Goal: Task Accomplishment & Management: Use online tool/utility

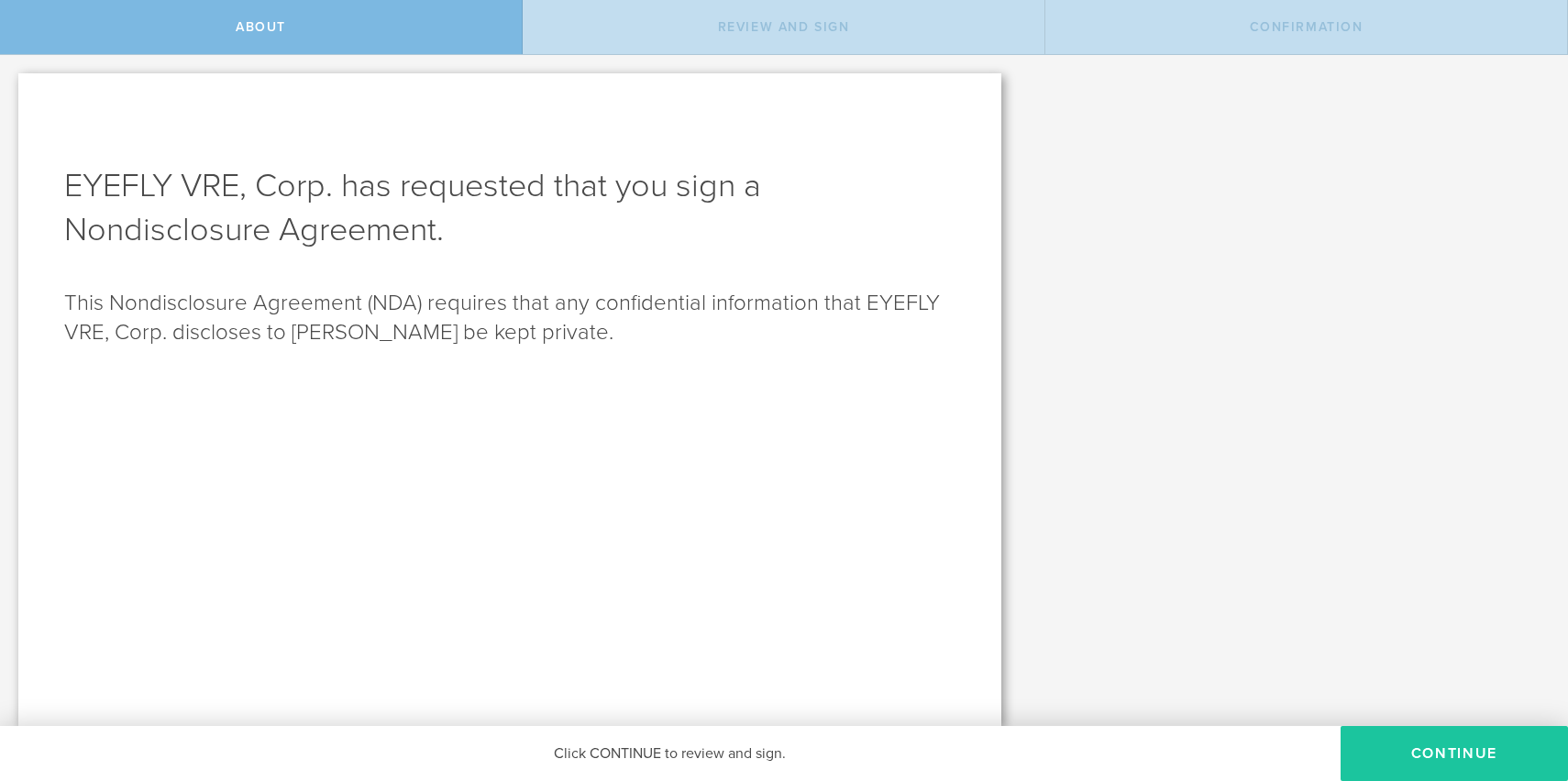
click at [1373, 745] on button "Continue" at bounding box center [1454, 754] width 227 height 55
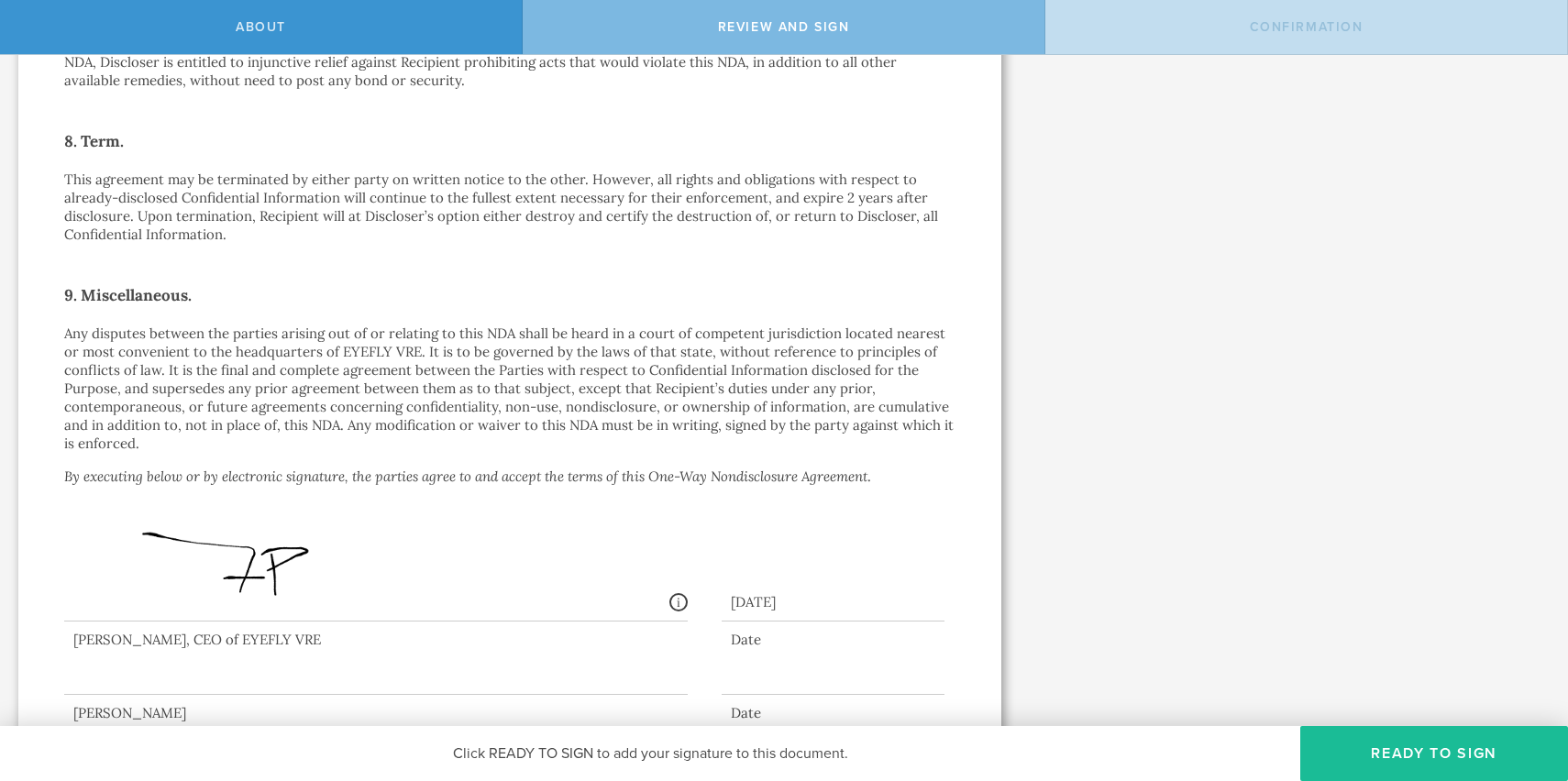
scroll to position [1326, 0]
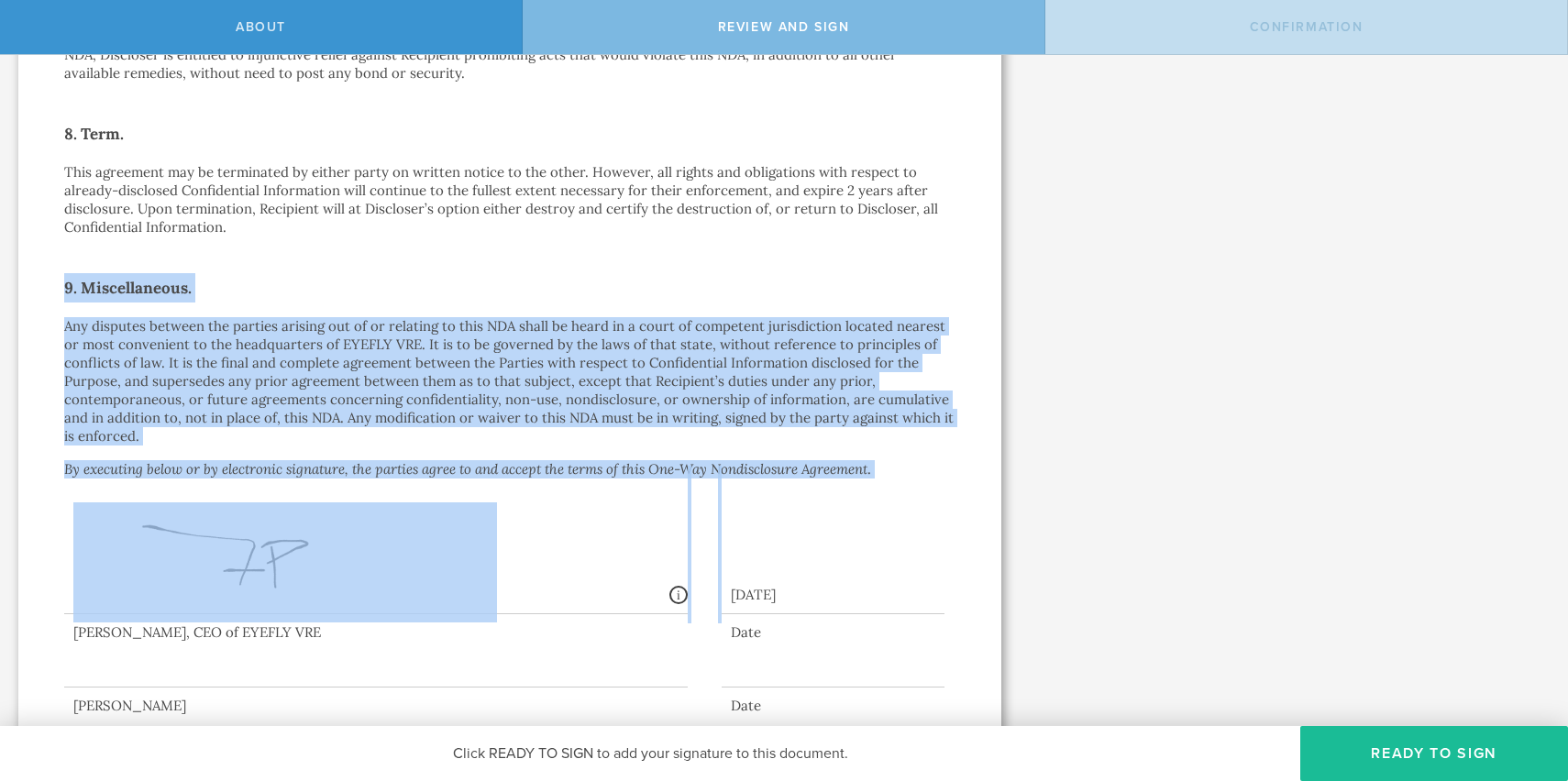
drag, startPoint x: 872, startPoint y: 448, endPoint x: 580, endPoint y: 242, distance: 357.4
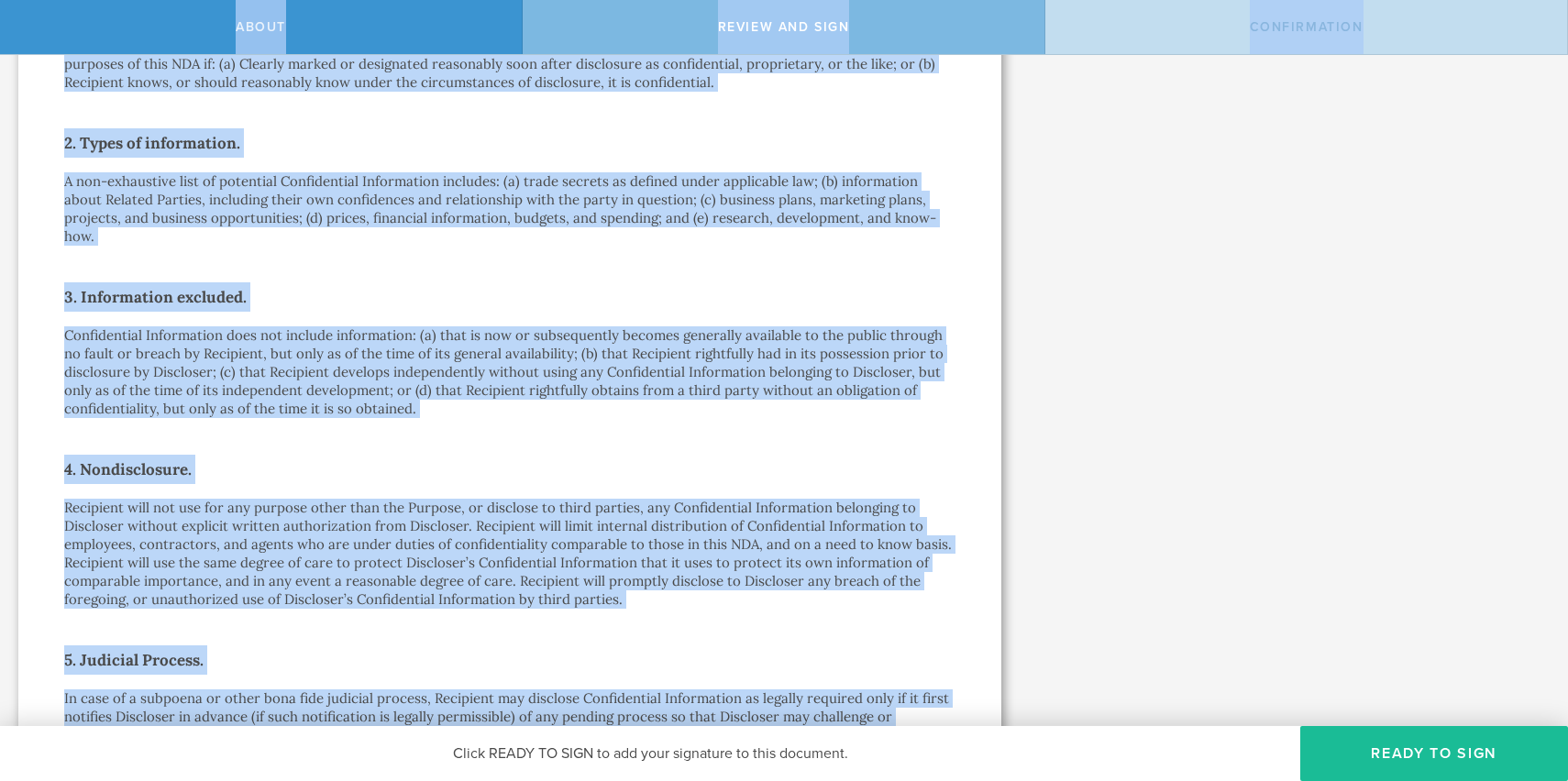
scroll to position [0, 0]
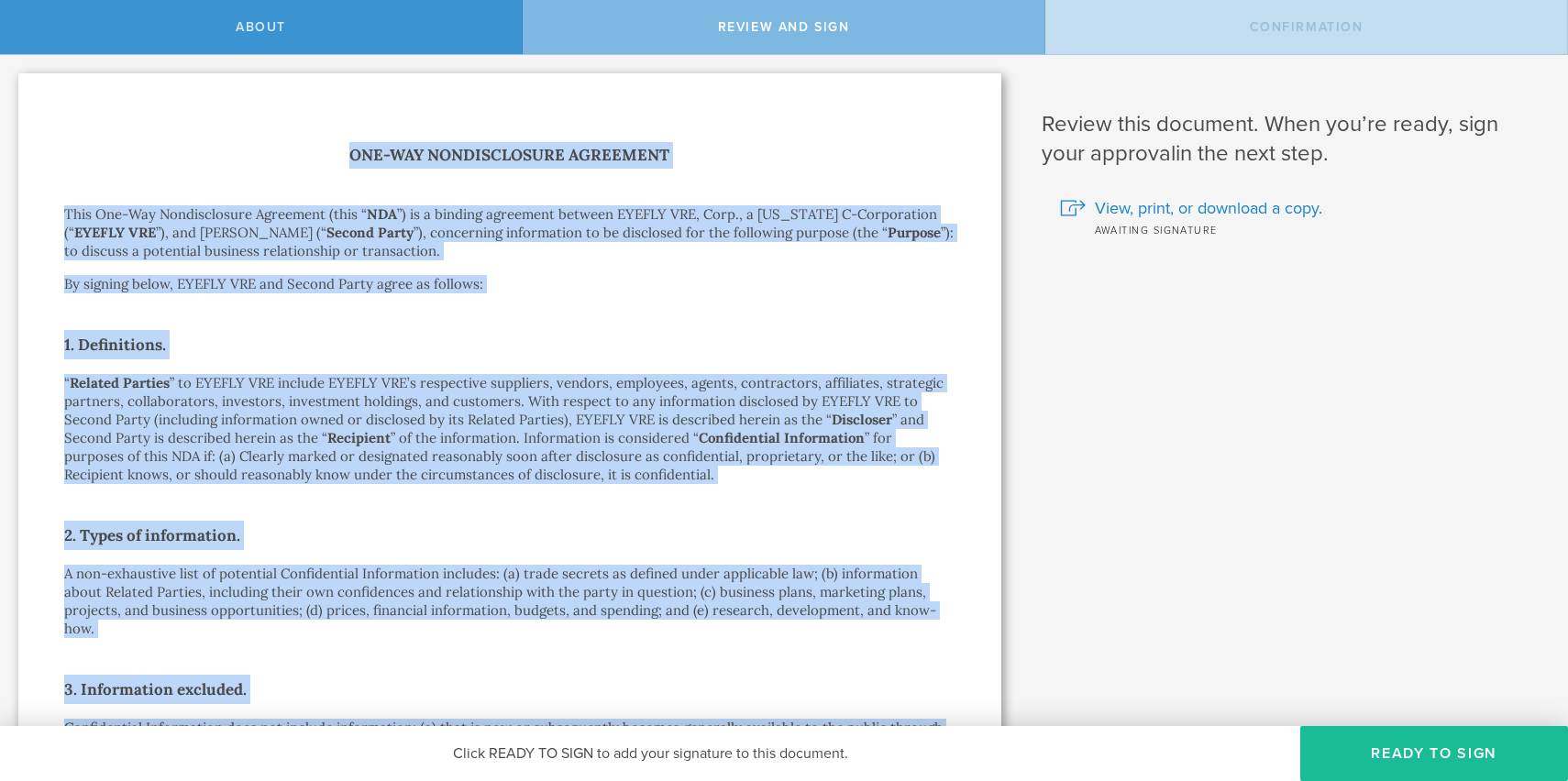
drag, startPoint x: 147, startPoint y: 417, endPoint x: 337, endPoint y: 155, distance: 323.6
copy div "Lor-Ips Dolorsitametc Adipiscin Elit Sed-Doe Temporincidid Utlaboree (dolo “ MA…"
click at [834, 481] on p "“ Related Parties ” to EYEFLY VRE include EYEFLY VRE’s respective suppliers, ve…" at bounding box center [510, 429] width 891 height 110
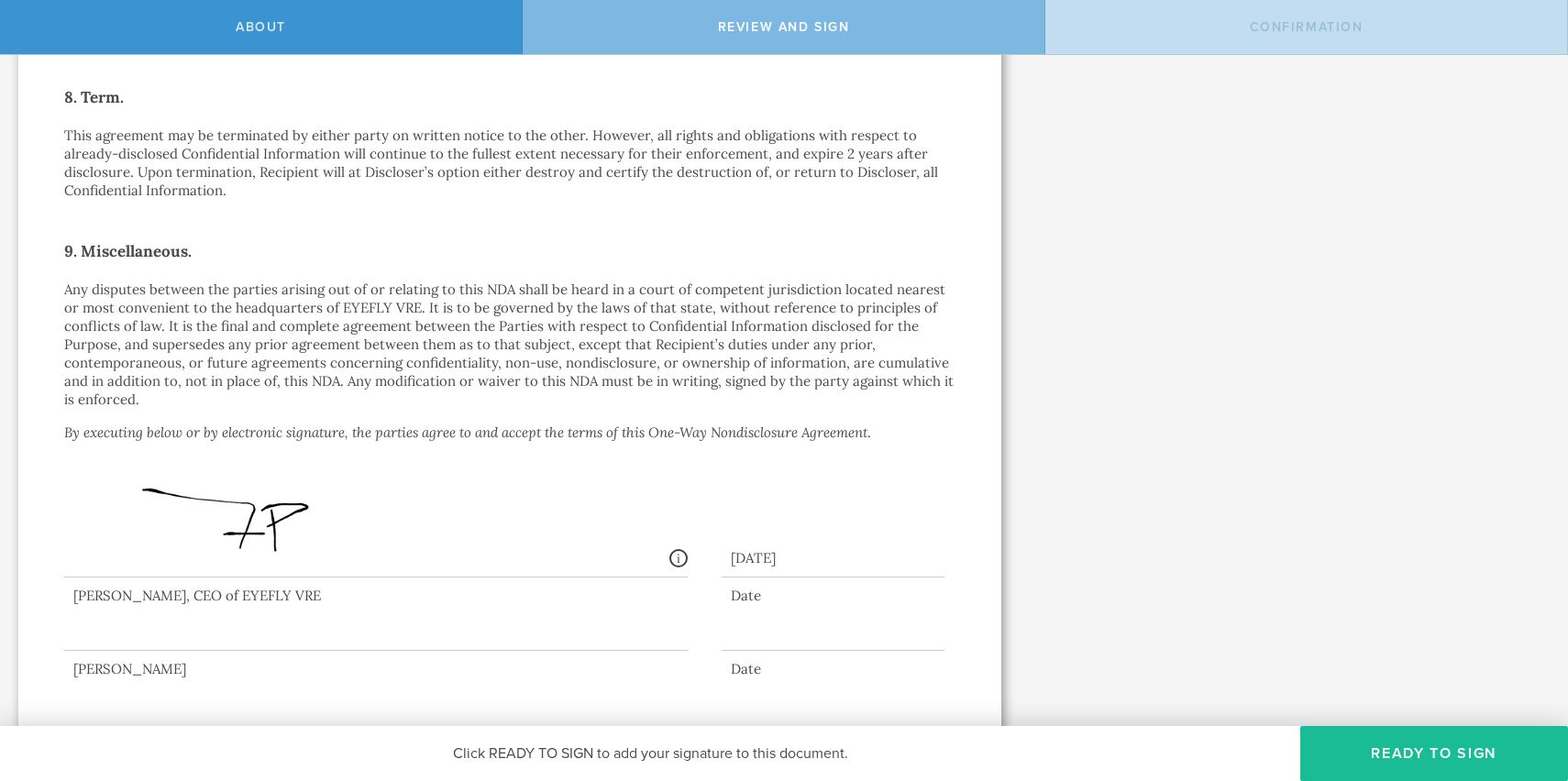
scroll to position [1365, 0]
